Goal: Information Seeking & Learning: Learn about a topic

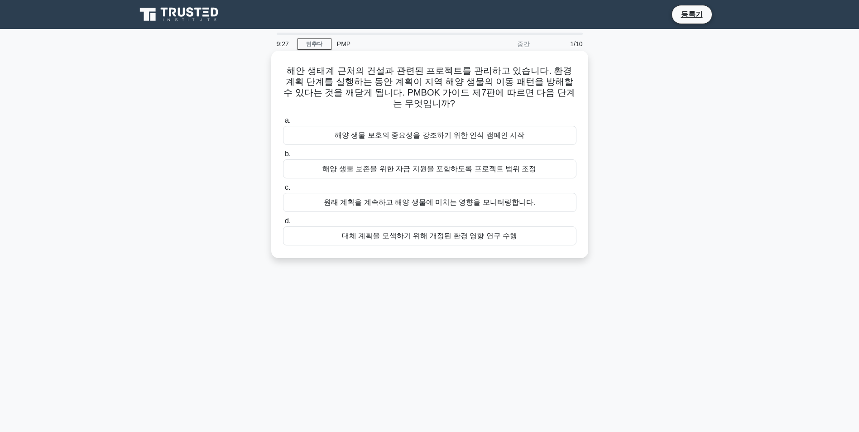
click at [414, 226] on div "대체 계획을 모색하기 위해 개정된 환경 영향 연구 수행" at bounding box center [429, 235] width 293 height 19
click at [283, 224] on input "d. 대체 계획을 모색하기 위해 개정된 환경 영향 연구 수행" at bounding box center [283, 221] width 0 height 6
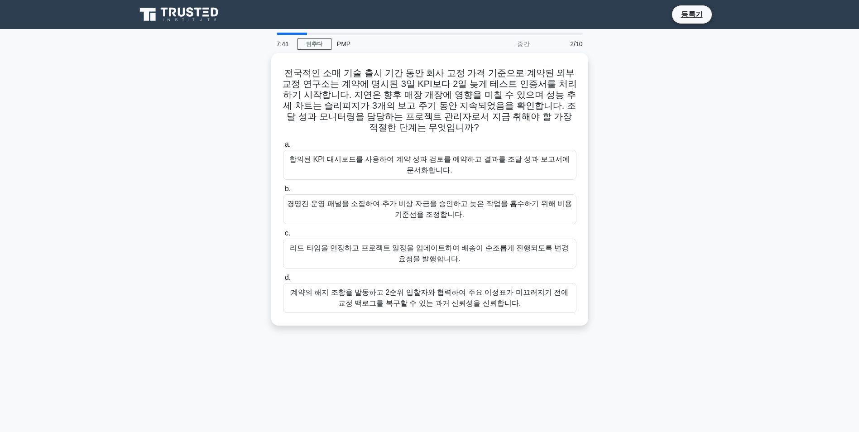
click at [152, 168] on div "전국적인 소매 기술 출시 기간 동안 회사 고정 가격 기준으로 계약된 외부 교정 연구소는 계약에 명시된 3일 KPI보다 2일 늦게 테스트 인증서…" at bounding box center [430, 194] width 598 height 283
click at [529, 158] on div "합의된 KPI 대시보드를 사용하여 계약 성과 검토를 예약하고 결과를 조달 성과 보고서에 문서화합니다." at bounding box center [429, 163] width 293 height 30
click at [283, 145] on input "a. 합의된 KPI 대시보드를 사용하여 계약 성과 검토를 예약하고 결과를 조달 성과 보고서에 문서화합니다." at bounding box center [283, 142] width 0 height 6
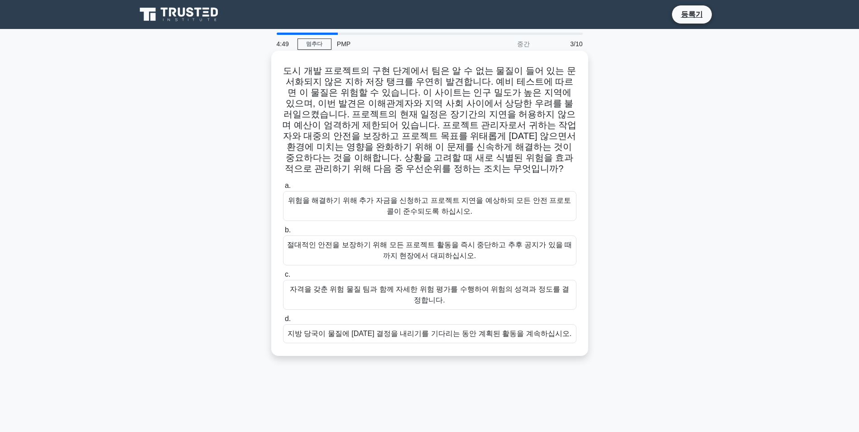
click at [498, 288] on div "자격을 갖춘 위험 물질 팀과 함께 자세한 위험 평가를 수행하여 위험의 성격과 정도를 결정합니다." at bounding box center [429, 295] width 293 height 30
click at [283, 278] on input "c. 자격을 갖춘 위험 물질 팀과 함께 자세한 위험 평가를 수행하여 위험의 성격과 정도를 결정합니다." at bounding box center [283, 275] width 0 height 6
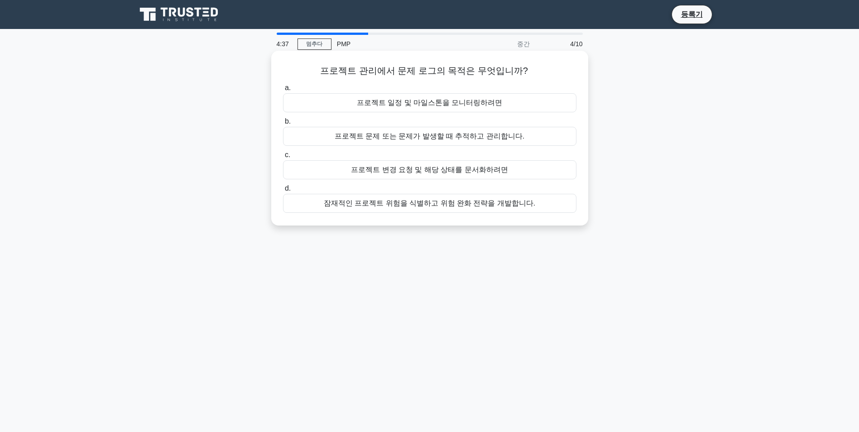
click at [506, 139] on div "프로젝트 문제 또는 문제가 발생할 때 추적하고 관리합니다." at bounding box center [429, 136] width 293 height 19
click at [283, 125] on input "b. 프로젝트 문제 또는 문제가 발생할 때 추적하고 관리합니다." at bounding box center [283, 122] width 0 height 6
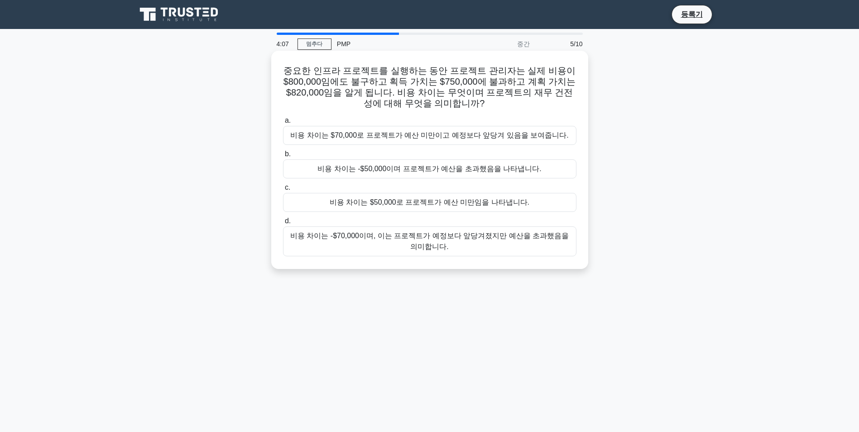
click at [488, 241] on div "비용 차이는 -$70,000이며, 이는 프로젝트가 예정보다 앞당겨졌지만 예산을 초과했음을 의미합니다." at bounding box center [429, 241] width 293 height 30
click at [283, 224] on input "d. 비용 차이는 -$70,000이며, 이는 프로젝트가 예정보다 앞당겨졌지만 예산을 초과했음을 의미합니다." at bounding box center [283, 221] width 0 height 6
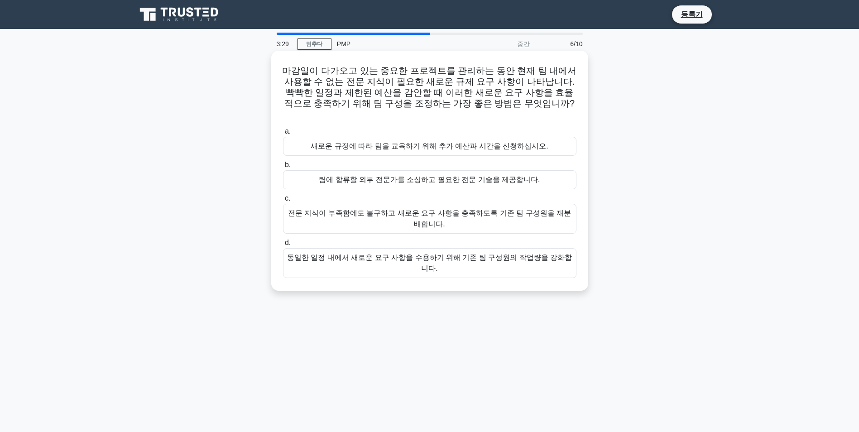
click at [451, 172] on div "팀에 합류할 외부 전문가를 소싱하고 필요한 전문 기술을 제공합니다." at bounding box center [429, 179] width 293 height 19
click at [283, 168] on input "b. 팀에 합류할 외부 전문가를 소싱하고 필요한 전문 기술을 제공합니다." at bounding box center [283, 165] width 0 height 6
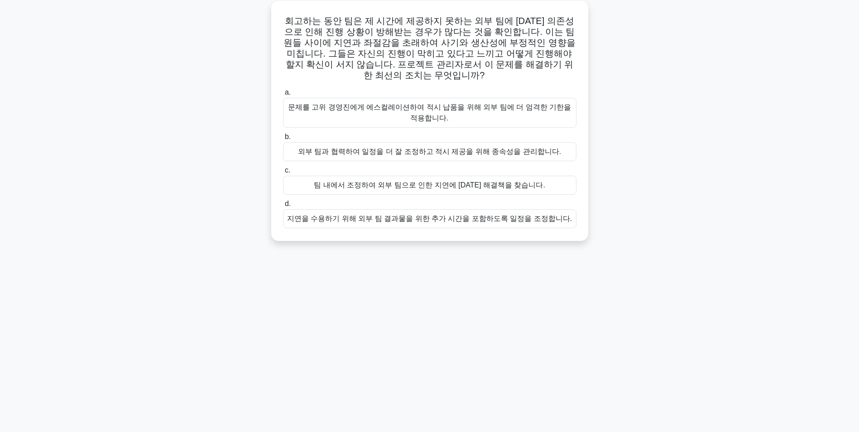
scroll to position [57, 0]
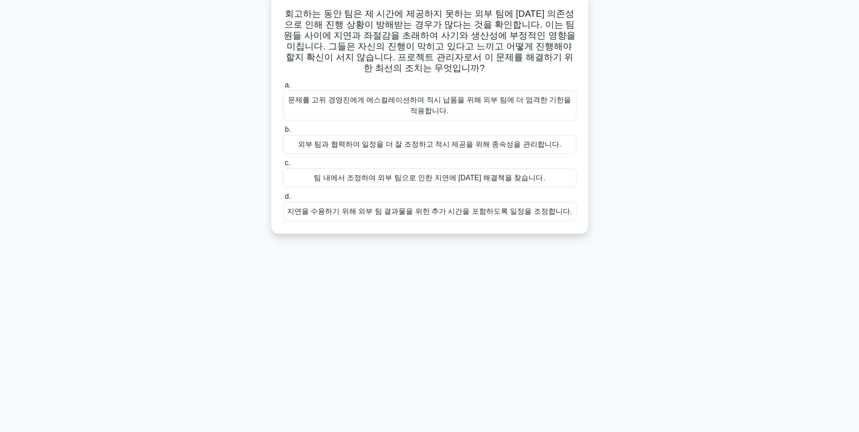
click at [474, 135] on div "외부 팀과 협력하여 일정을 더 잘 조정하고 적시 제공을 위해 종속성을 관리합니다." at bounding box center [429, 144] width 293 height 19
click at [283, 133] on input "b. 외부 팀과 협력하여 일정을 더 잘 조정하고 적시 제공을 위해 종속성을 관리합니다." at bounding box center [283, 130] width 0 height 6
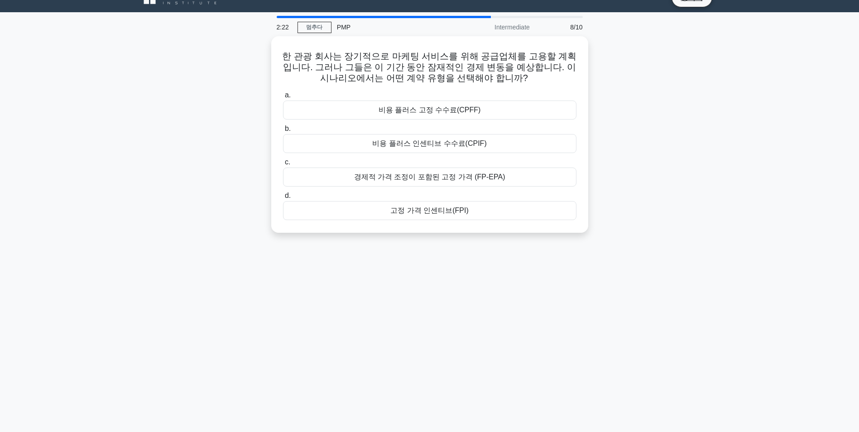
scroll to position [0, 0]
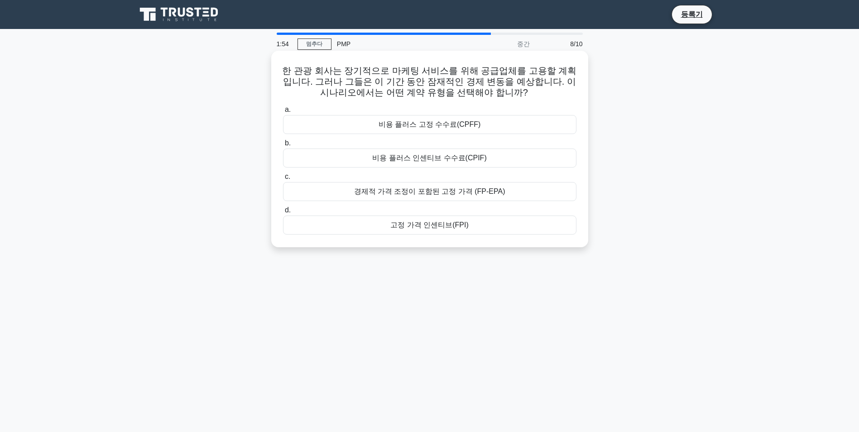
click at [383, 195] on div "경제적 가격 조정이 포함된 고정 가격 (FP-EPA)" at bounding box center [429, 191] width 293 height 19
click at [283, 180] on input "c. 경제적 가격 조정이 포함된 고정 가격 (FP-EPA)" at bounding box center [283, 177] width 0 height 6
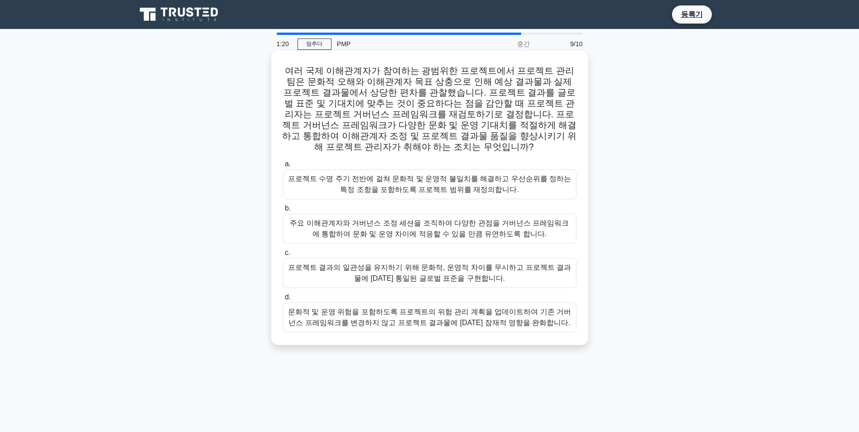
click at [467, 237] on div "주요 이해관계자와 거버넌스 조정 세션을 조직하여 다양한 관점을 거버넌스 프레임워크에 통합하여 문화 및 운영 차이에 적응할 수 있을 만큼 유연하…" at bounding box center [429, 229] width 293 height 30
click at [283, 211] on input "b. 주요 이해관계자와 거버넌스 조정 세션을 조직하여 다양한 관점을 거버넌스 프레임워크에 통합하여 문화 및 운영 차이에 적응할 수 있을 만큼 …" at bounding box center [283, 209] width 0 height 6
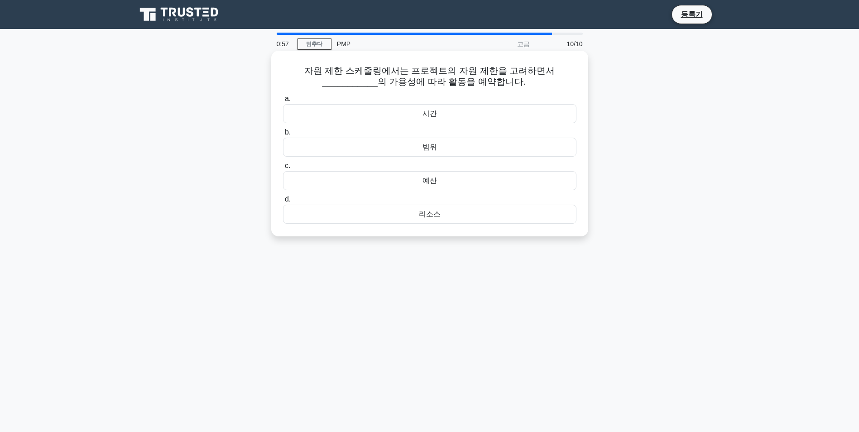
click at [440, 214] on div "리소스" at bounding box center [429, 214] width 293 height 19
click at [283, 202] on input "d. 리소스" at bounding box center [283, 200] width 0 height 6
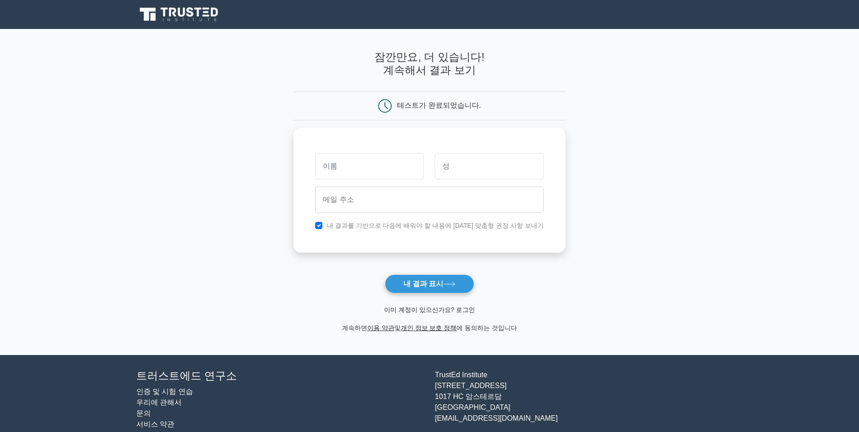
click at [441, 310] on link "이미 계정이 있으신가요? 로그인" at bounding box center [429, 309] width 91 height 7
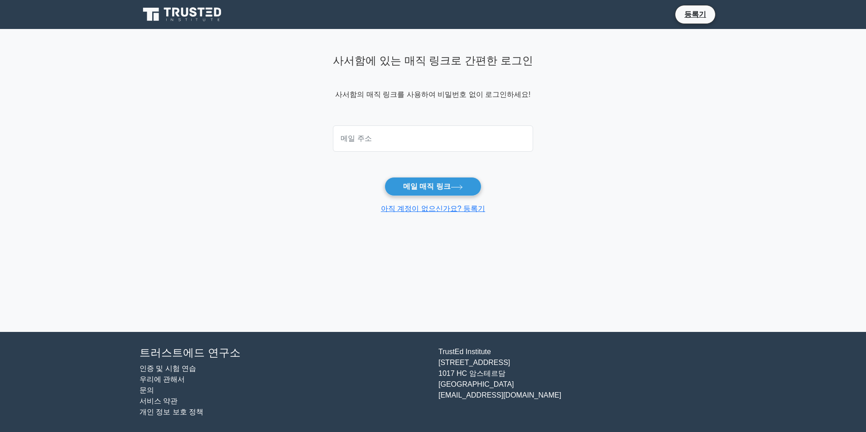
click at [422, 141] on input "email" at bounding box center [433, 138] width 200 height 26
click at [465, 140] on input "ihhwang@sangsanginworld.co.kr" at bounding box center [433, 138] width 200 height 26
drag, startPoint x: 457, startPoint y: 143, endPoint x: 382, endPoint y: 144, distance: 75.2
click at [382, 144] on input "ihhwang@sangsanginworld.co.kr" at bounding box center [433, 138] width 200 height 26
type input "ihhwang@naver.com"
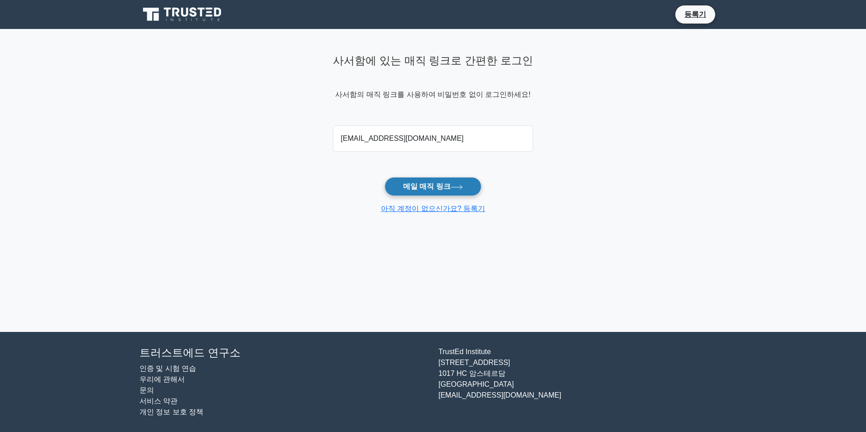
click at [452, 192] on button "메일 매직 링크" at bounding box center [432, 186] width 97 height 19
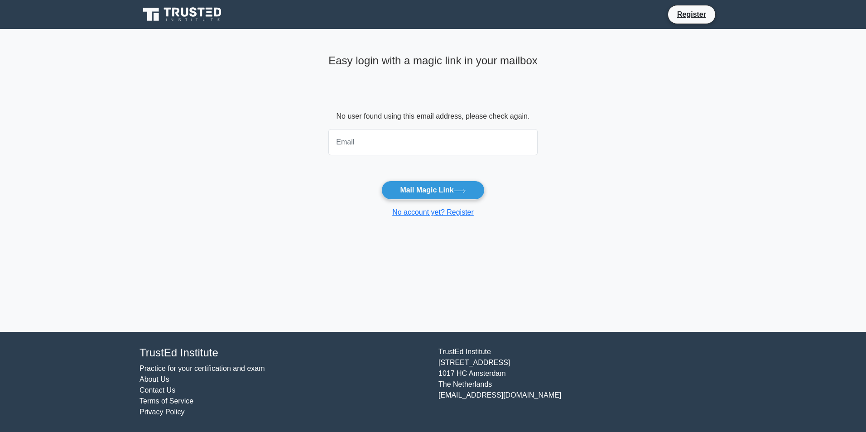
click at [382, 140] on input "email" at bounding box center [432, 142] width 209 height 26
type input "hih96@naver.com"
click at [433, 190] on button "Mail Magic Link" at bounding box center [432, 190] width 103 height 19
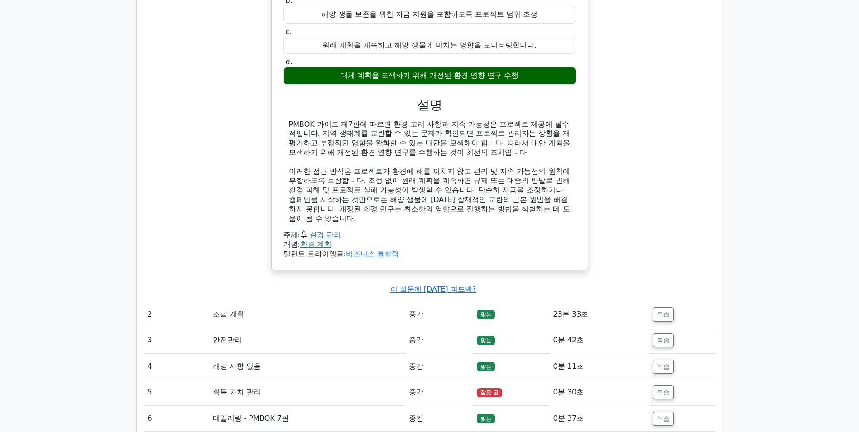
scroll to position [1132, 0]
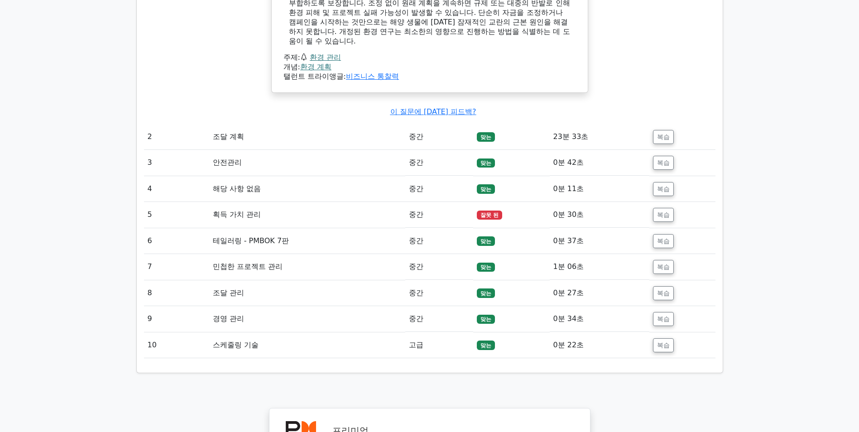
click at [258, 202] on td "획득 가치 관리" at bounding box center [307, 215] width 196 height 26
click at [257, 202] on td "획득 가치 관리" at bounding box center [307, 215] width 196 height 26
click at [656, 208] on button "복습" at bounding box center [663, 215] width 21 height 14
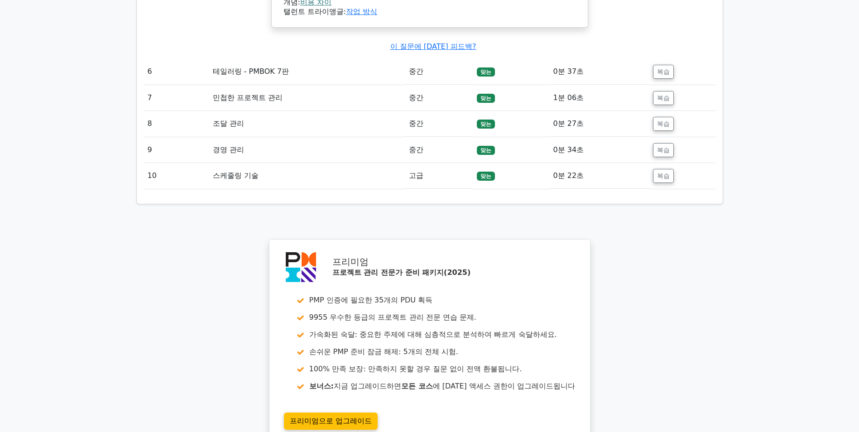
scroll to position [1819, 0]
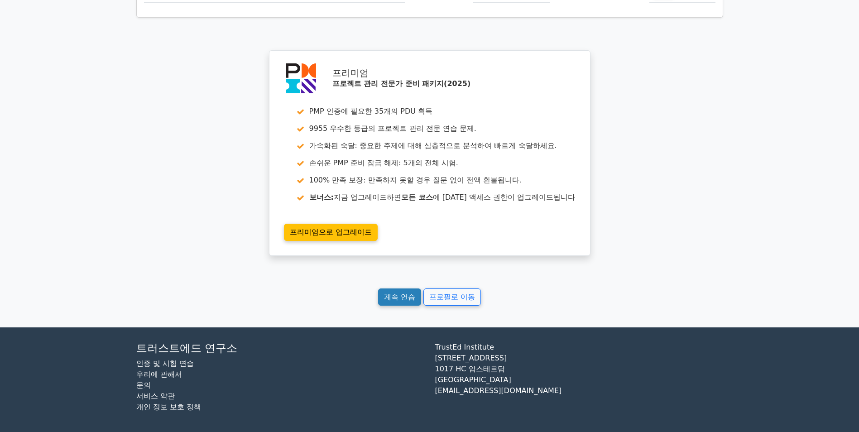
click at [393, 294] on link "계속 연습" at bounding box center [399, 296] width 43 height 17
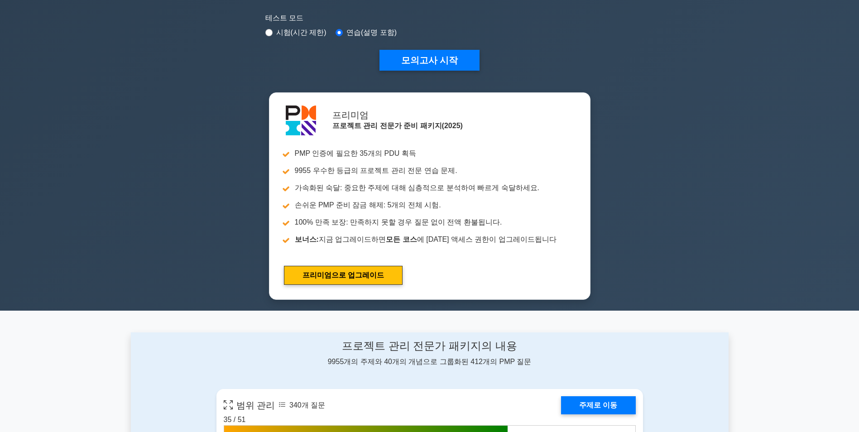
scroll to position [272, 0]
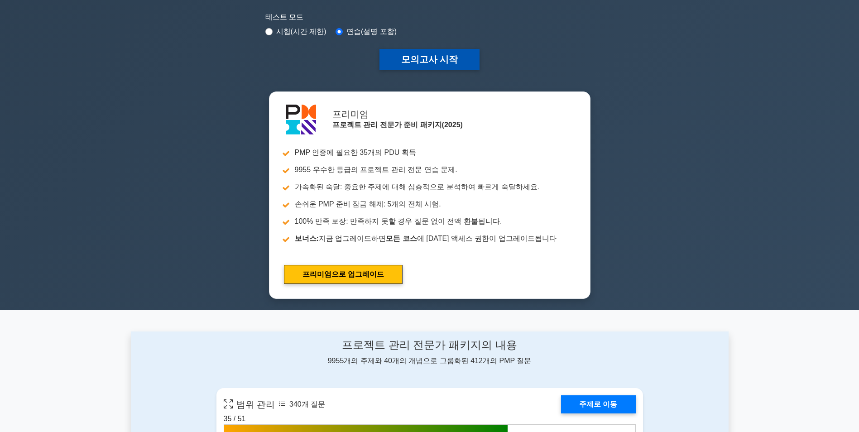
click at [448, 56] on button "모의고사 시작" at bounding box center [429, 59] width 101 height 21
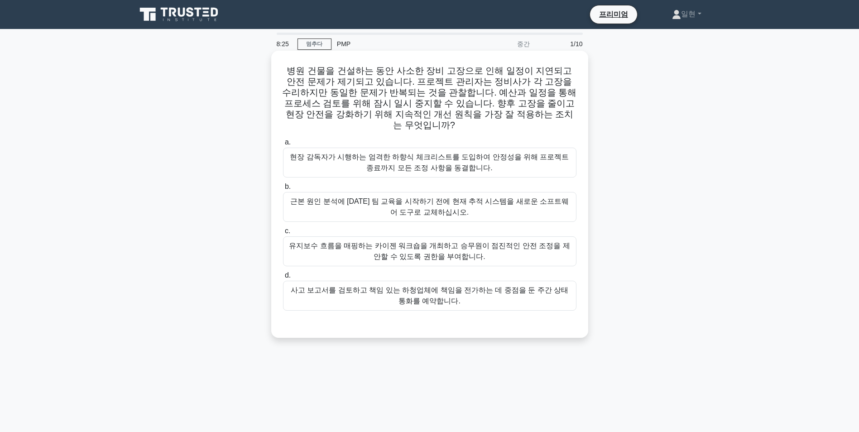
click at [539, 244] on div "유지보수 흐름을 매핑하는 카이젠 워크숍을 개최하고 승무원이 점진적인 안전 조정을 제안할 수 있도록 권한을 부여합니다." at bounding box center [429, 251] width 293 height 30
click at [283, 234] on input "c. 유지보수 흐름을 매핑하는 카이젠 워크숍을 개최하고 승무원이 점진적인 안전 조정을 제안할 수 있도록 권한을 부여합니다." at bounding box center [283, 231] width 0 height 6
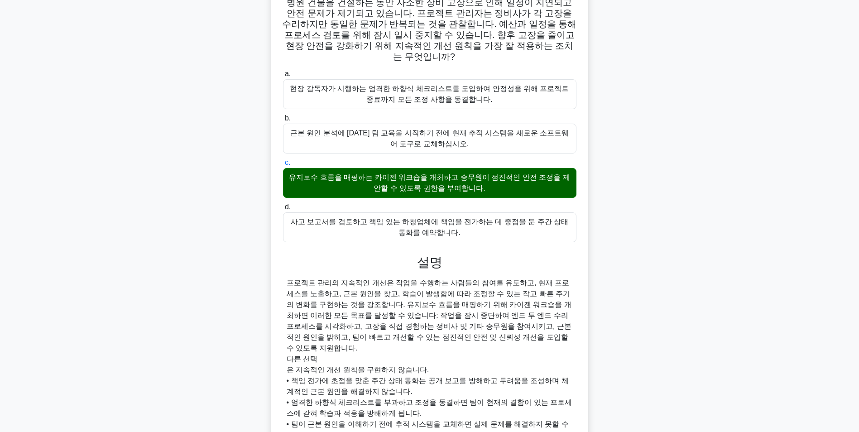
scroll to position [138, 0]
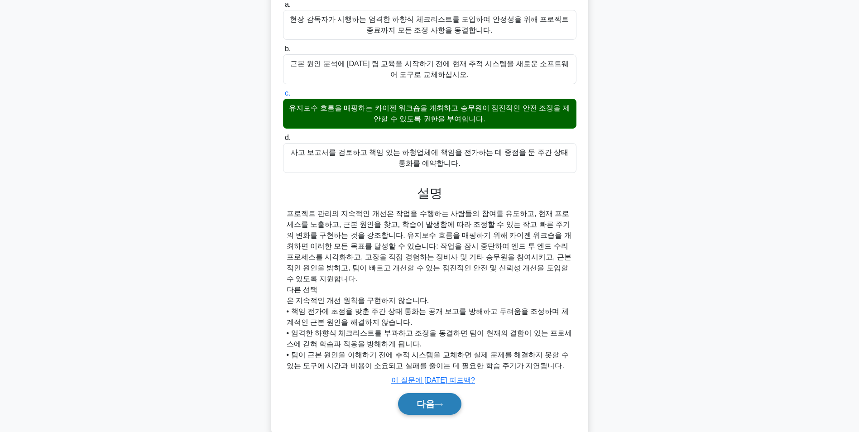
click at [449, 393] on button "다음" at bounding box center [429, 404] width 63 height 22
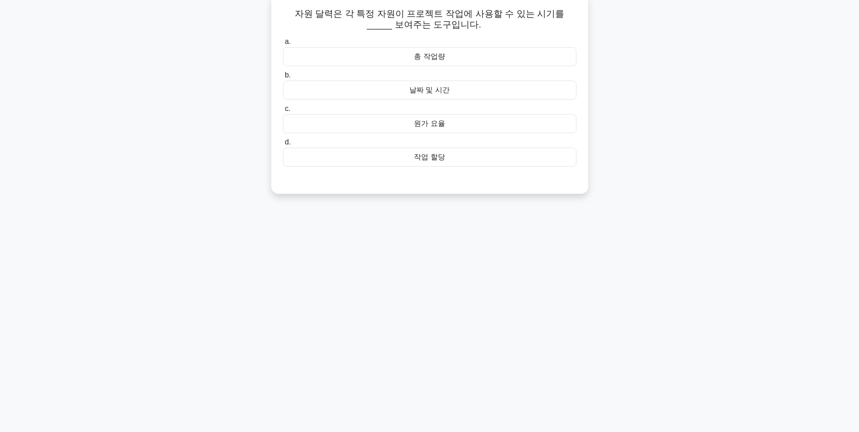
click at [468, 87] on div "날짜 및 시간" at bounding box center [429, 90] width 293 height 19
click at [283, 78] on input "b. 날짜 및 시간" at bounding box center [283, 75] width 0 height 6
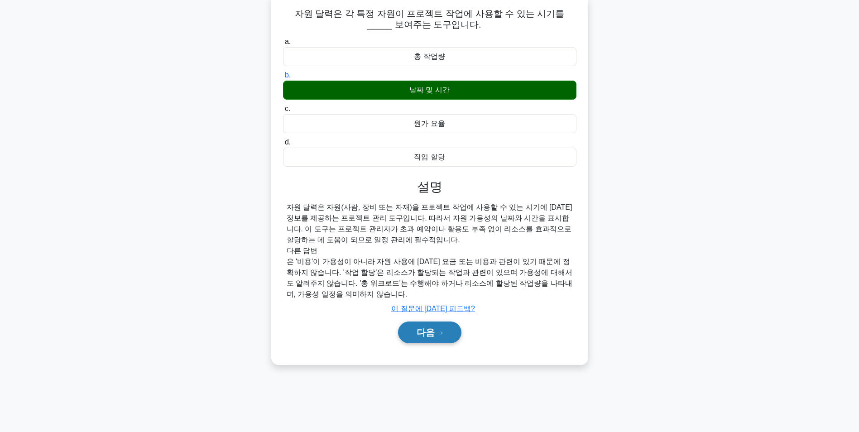
click at [441, 336] on icon at bounding box center [439, 333] width 8 height 5
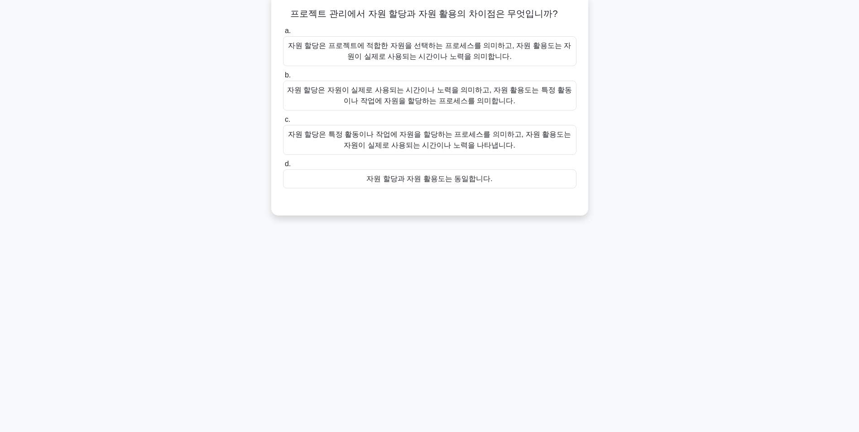
click at [481, 94] on div "자원 할당은 자원이 실제로 사용되는 시간이나 노력을 의미하고, 자원 활용도는 특정 활동이나 작업에 자원을 할당하는 프로세스를 의미합니다." at bounding box center [429, 96] width 293 height 30
click at [283, 78] on input "b. 자원 할당은 자원이 실제로 사용되는 시간이나 노력을 의미하고, 자원 활용도는 특정 활동이나 작업에 자원을 할당하는 프로세스를 의미합니다." at bounding box center [283, 75] width 0 height 6
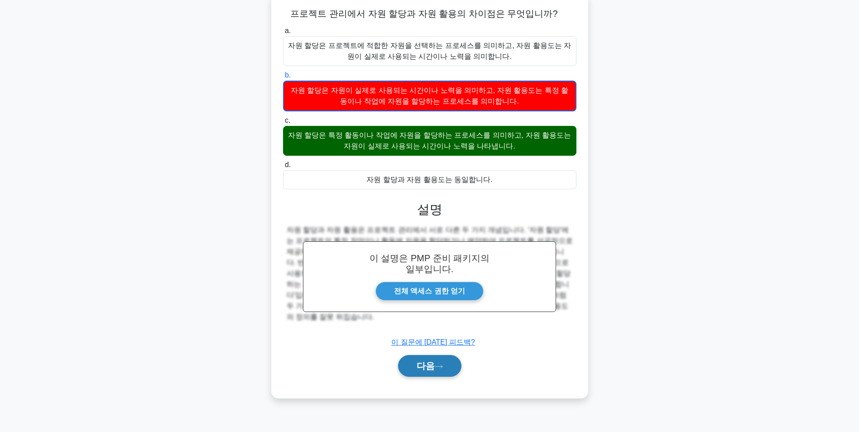
click at [440, 367] on icon at bounding box center [439, 366] width 8 height 5
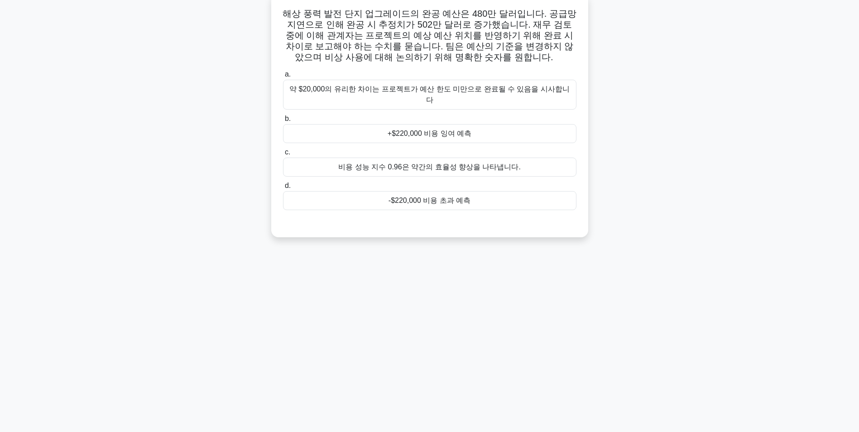
click at [451, 192] on div "-$220,000 비용 초과 예측" at bounding box center [429, 200] width 293 height 19
click at [283, 189] on input "d. -$220,000 비용 초과 예측" at bounding box center [283, 186] width 0 height 6
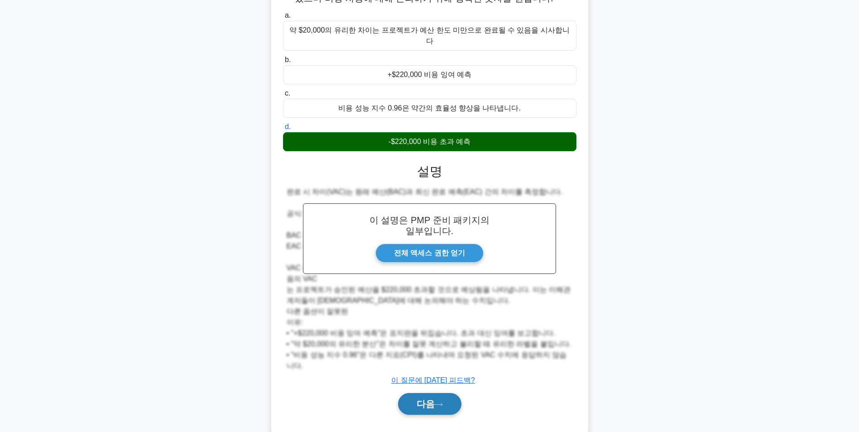
click at [434, 399] on font "다음" at bounding box center [426, 404] width 18 height 10
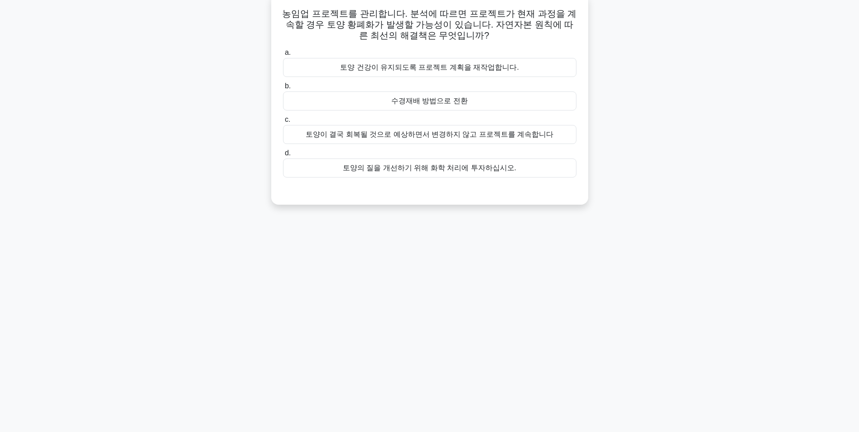
click at [496, 70] on div "토양 건강이 유지되도록 프로젝트 계획을 재작업합니다." at bounding box center [429, 67] width 293 height 19
click at [283, 56] on input "a. 토양 건강이 유지되도록 프로젝트 계획을 재작업합니다." at bounding box center [283, 53] width 0 height 6
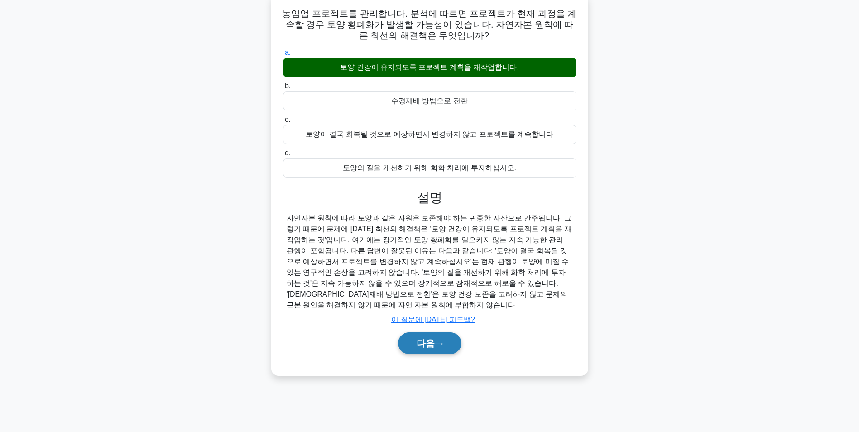
click at [434, 338] on font "다음" at bounding box center [426, 343] width 18 height 10
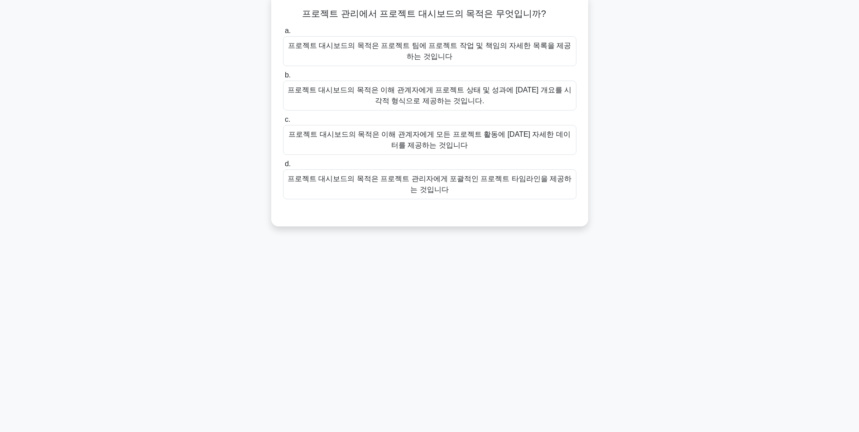
click at [524, 137] on div "프로젝트 대시보드의 목적은 이해 관계자에게 모든 프로젝트 활동에 대한 자세한 데이터를 제공하는 것입니다" at bounding box center [429, 140] width 293 height 30
click at [283, 123] on input "c. 프로젝트 대시보드의 목적은 이해 관계자에게 모든 프로젝트 활동에 대한 자세한 데이터를 제공하는 것입니다" at bounding box center [283, 120] width 0 height 6
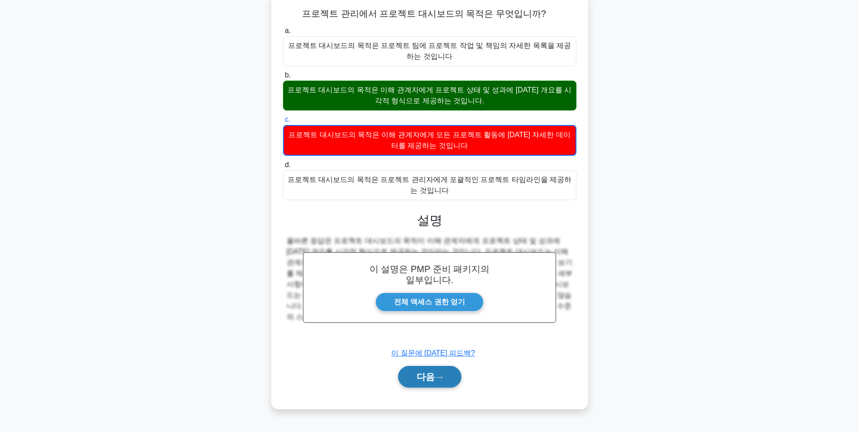
click at [432, 378] on font "다음" at bounding box center [426, 377] width 18 height 10
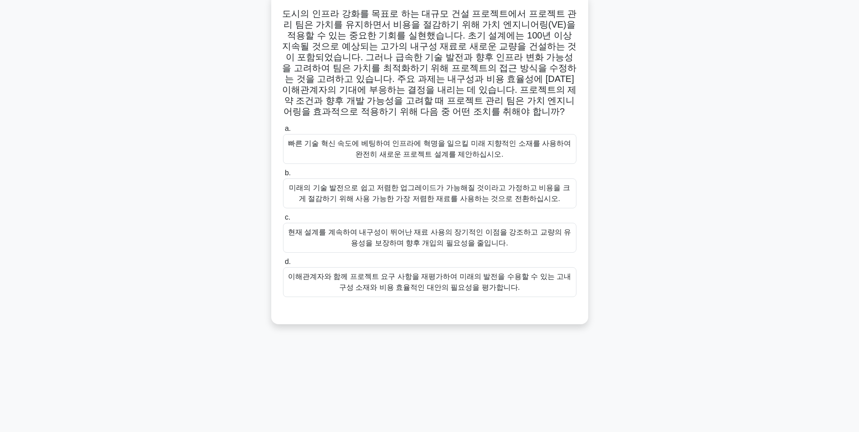
click at [458, 285] on div "이해관계자와 함께 프로젝트 요구 사항을 재평가하여 미래의 발전을 수용할 수 있는 고내구성 소재와 비용 효율적인 대안의 필요성을 평가합니다." at bounding box center [429, 282] width 293 height 30
click at [283, 265] on input "d. 이해관계자와 함께 프로젝트 요구 사항을 재평가하여 미래의 발전을 수용할 수 있는 고내구성 소재와 비용 효율적인 대안의 필요성을 평가합니다." at bounding box center [283, 262] width 0 height 6
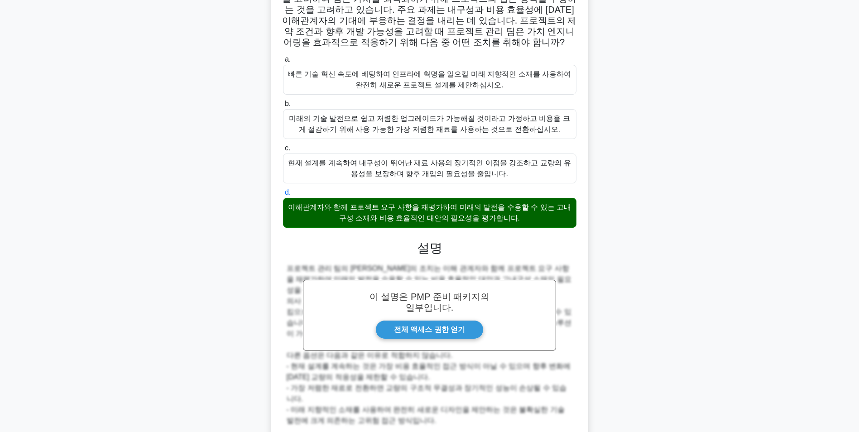
scroll to position [125, 0]
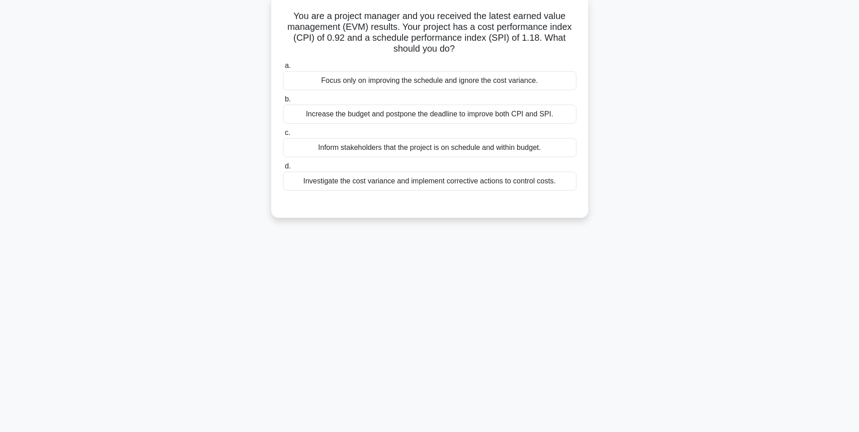
scroll to position [57, 0]
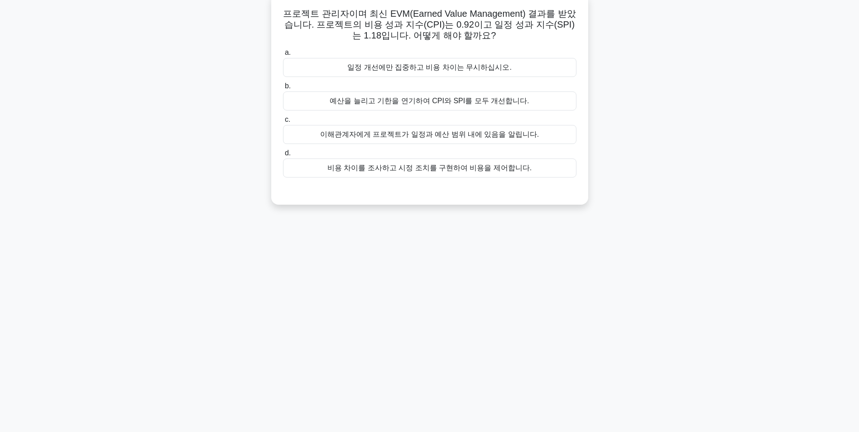
click at [478, 134] on div "이해관계자에게 프로젝트가 일정과 예산 범위 내에 있음을 알립니다." at bounding box center [429, 134] width 293 height 19
click at [283, 123] on input "c. 이해관계자에게 프로젝트가 일정과 예산 범위 내에 있음을 알립니다." at bounding box center [283, 120] width 0 height 6
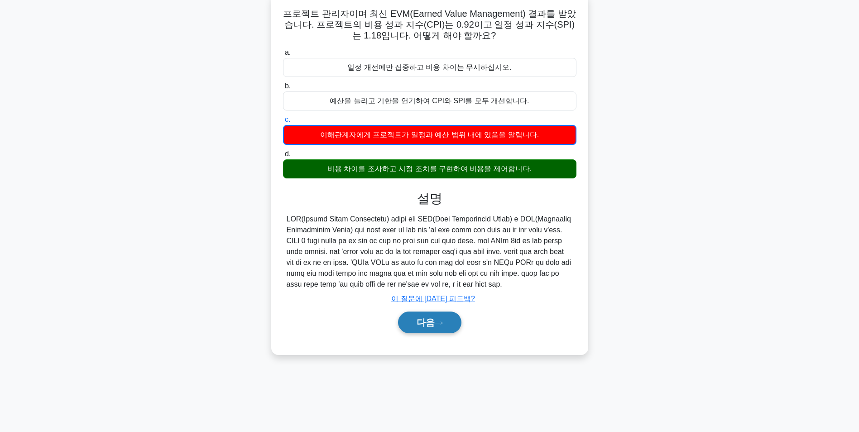
click at [436, 326] on icon at bounding box center [439, 323] width 8 height 5
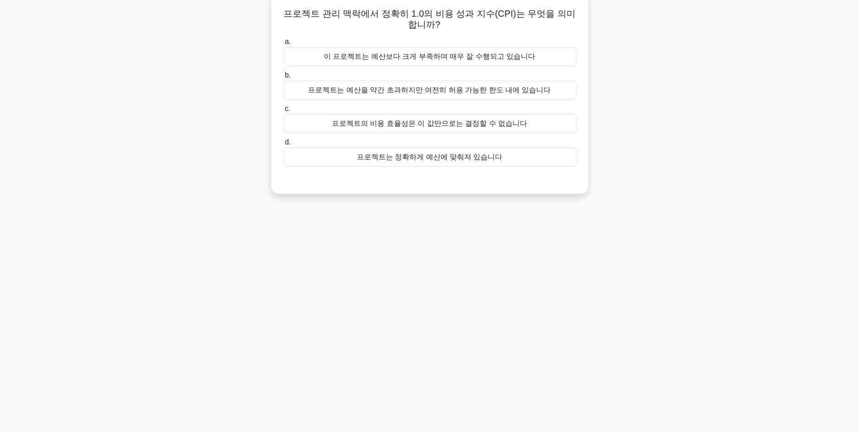
click at [463, 157] on div "프로젝트는 정확하게 예산에 맞춰져 있습니다" at bounding box center [429, 157] width 293 height 19
click at [283, 145] on input "d. 프로젝트는 정확하게 예산에 맞춰져 있습니다" at bounding box center [283, 142] width 0 height 6
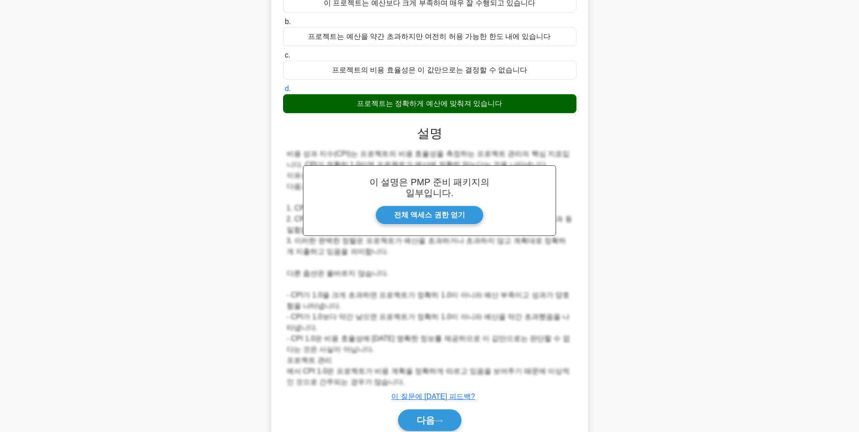
scroll to position [149, 0]
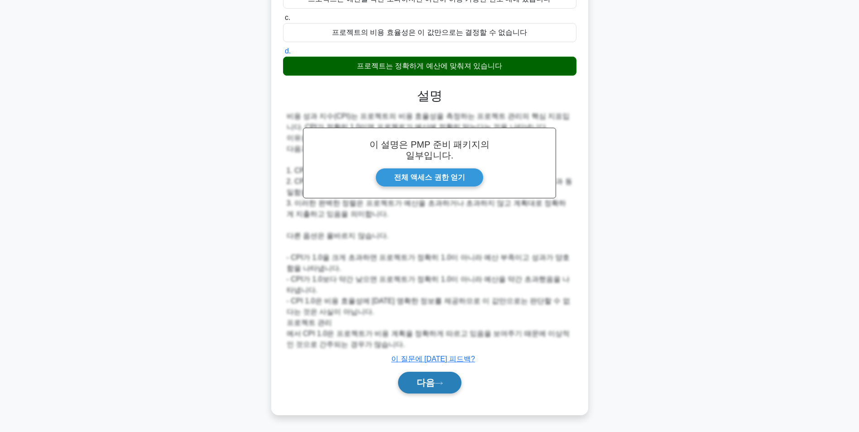
click at [441, 384] on icon at bounding box center [439, 383] width 8 height 5
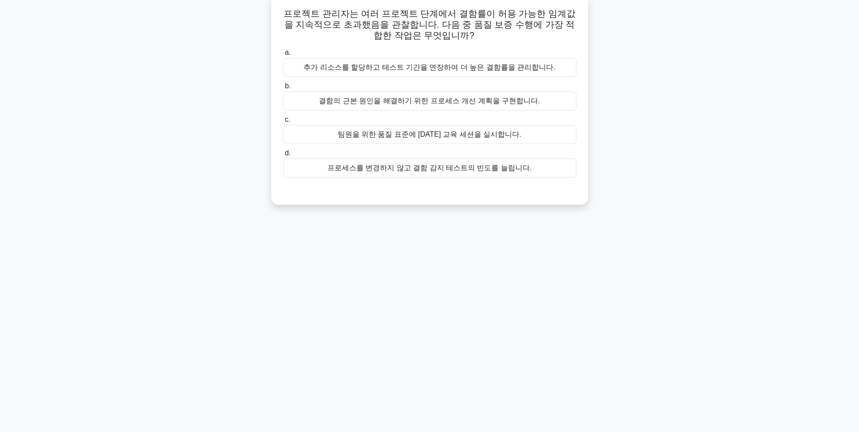
click at [498, 102] on div "결함의 근본 원인을 해결하기 위한 프로세스 개선 계획을 구현합니다." at bounding box center [429, 100] width 293 height 19
click at [283, 89] on input "b. 결함의 근본 원인을 해결하기 위한 프로세스 개선 계획을 구현합니다." at bounding box center [283, 86] width 0 height 6
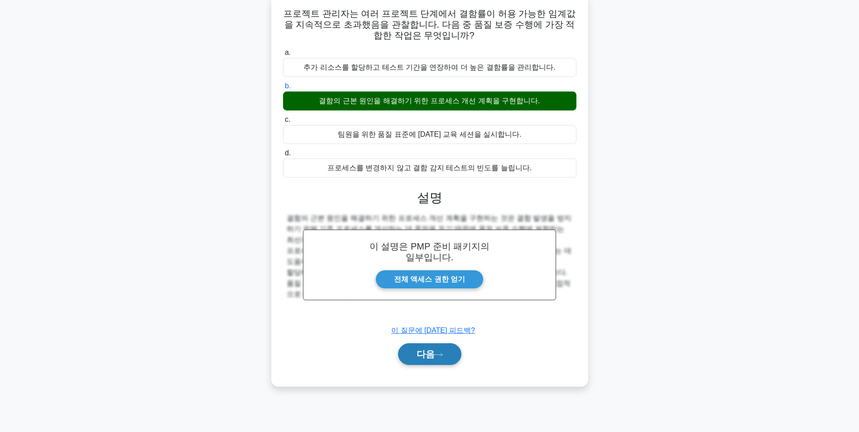
click at [446, 355] on button "다음" at bounding box center [429, 354] width 63 height 22
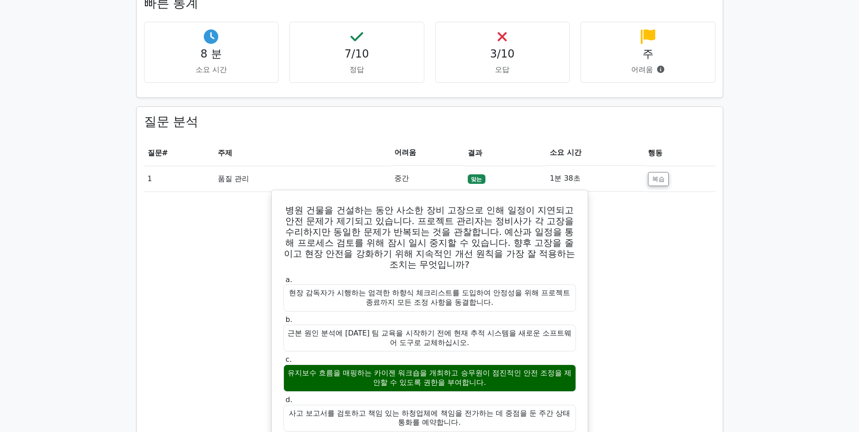
scroll to position [634, 0]
